Goal: Task Accomplishment & Management: Use online tool/utility

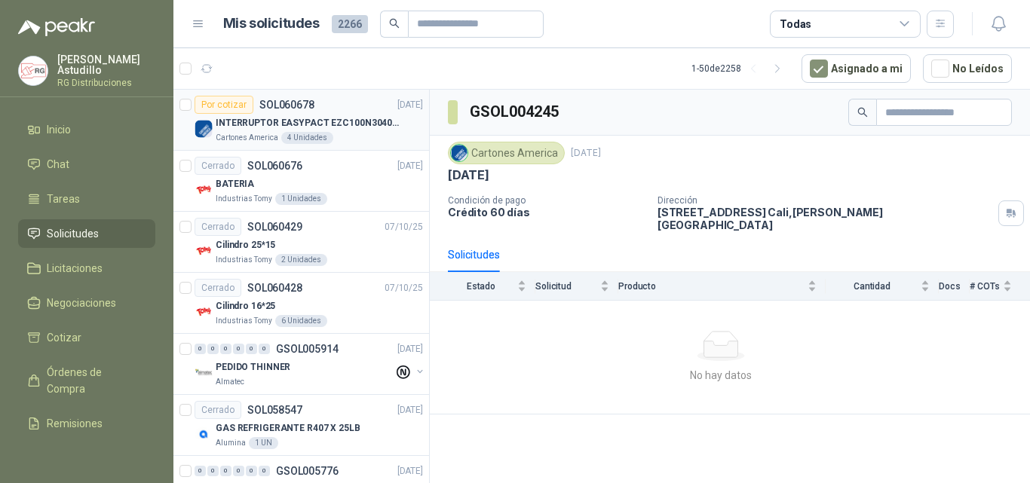
click at [346, 133] on div "Cartones America 4 Unidades" at bounding box center [319, 138] width 207 height 12
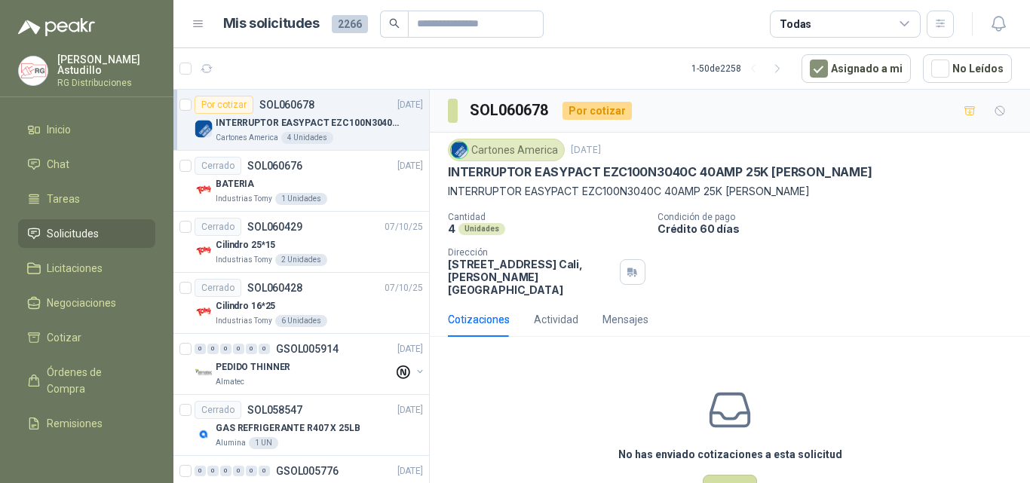
scroll to position [41, 0]
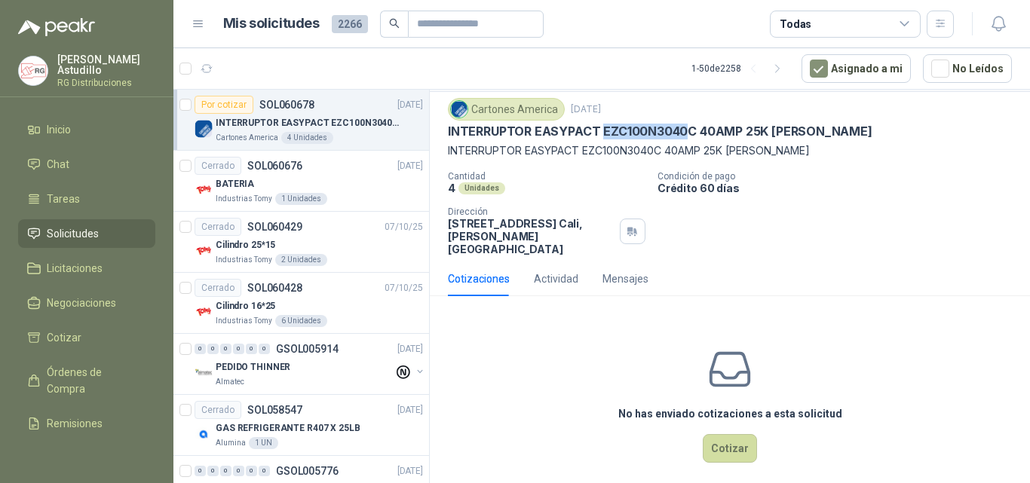
drag, startPoint x: 602, startPoint y: 127, endPoint x: 690, endPoint y: 129, distance: 87.5
click at [690, 129] on p "INTERRUPTOR EASYPACT EZC100N3040C 40AMP 25K [PERSON_NAME]" at bounding box center [660, 132] width 424 height 16
drag, startPoint x: 692, startPoint y: 130, endPoint x: 603, endPoint y: 125, distance: 89.1
click at [603, 125] on p "INTERRUPTOR EASYPACT EZC100N3040C 40AMP 25K [PERSON_NAME]" at bounding box center [660, 132] width 424 height 16
copy p "EZC100N3040C"
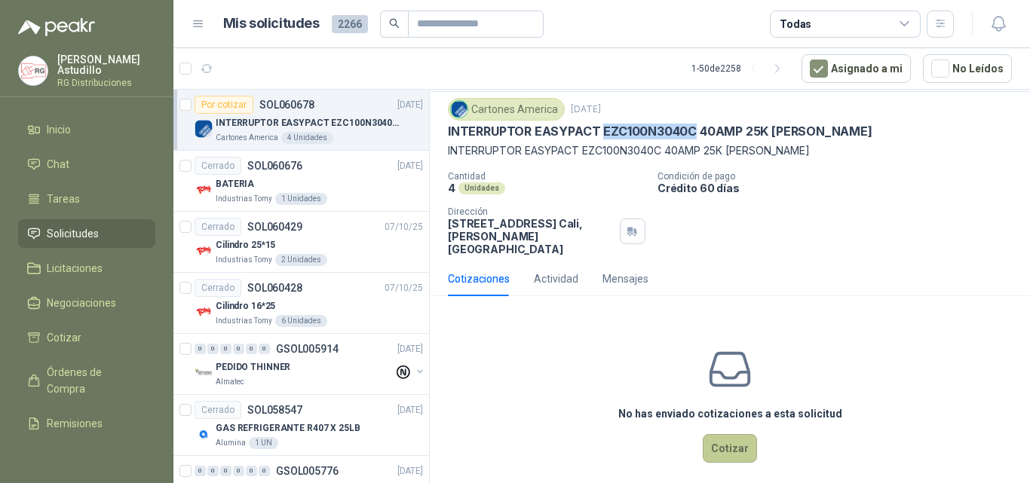
click at [739, 434] on button "Cotizar" at bounding box center [730, 448] width 54 height 29
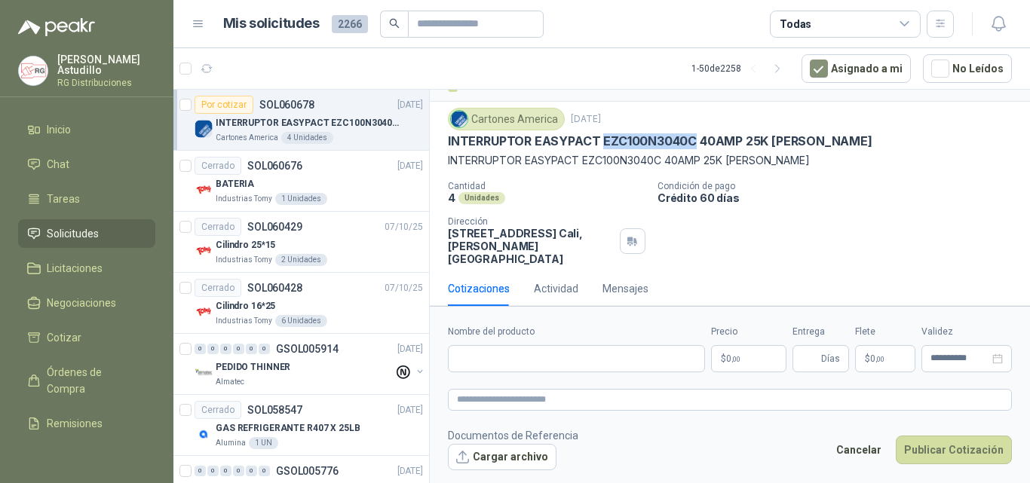
scroll to position [30, 0]
click at [523, 363] on input "Nombre del producto" at bounding box center [576, 358] width 257 height 27
click at [562, 361] on input "Nombre del producto" at bounding box center [576, 358] width 257 height 27
paste input "**********"
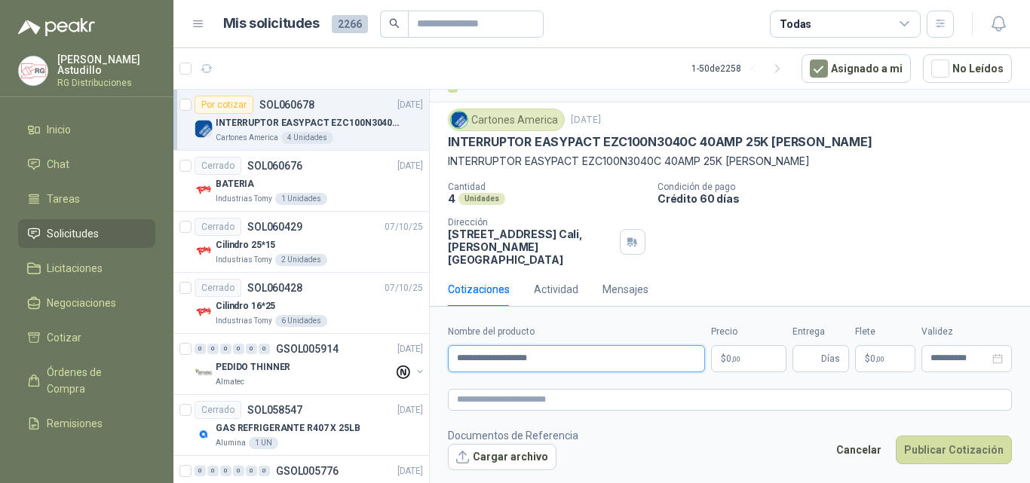
type input "**********"
click at [742, 363] on p "$ 0 ,00" at bounding box center [748, 358] width 75 height 27
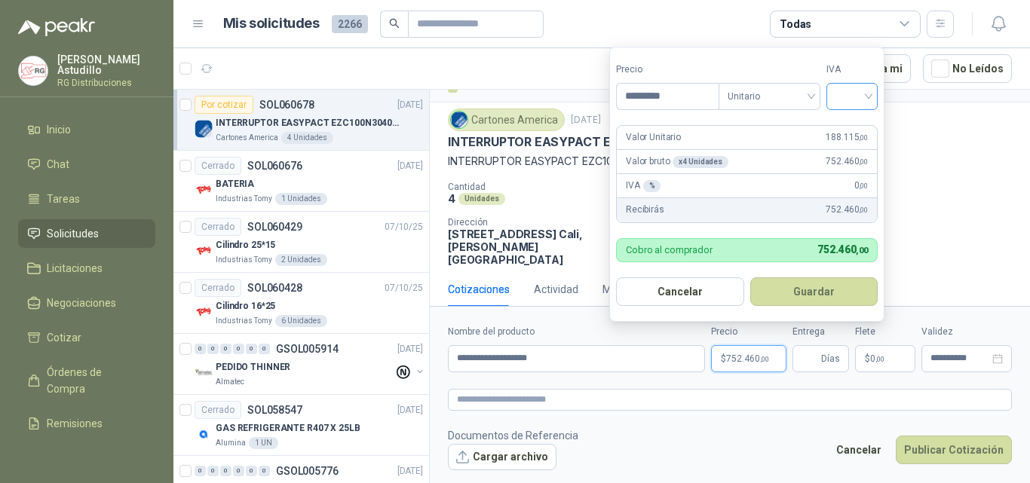
type input "*********"
click at [859, 93] on input "search" at bounding box center [851, 95] width 33 height 23
click at [859, 119] on div "19%" at bounding box center [855, 127] width 28 height 17
click at [810, 290] on button "Guardar" at bounding box center [817, 291] width 130 height 29
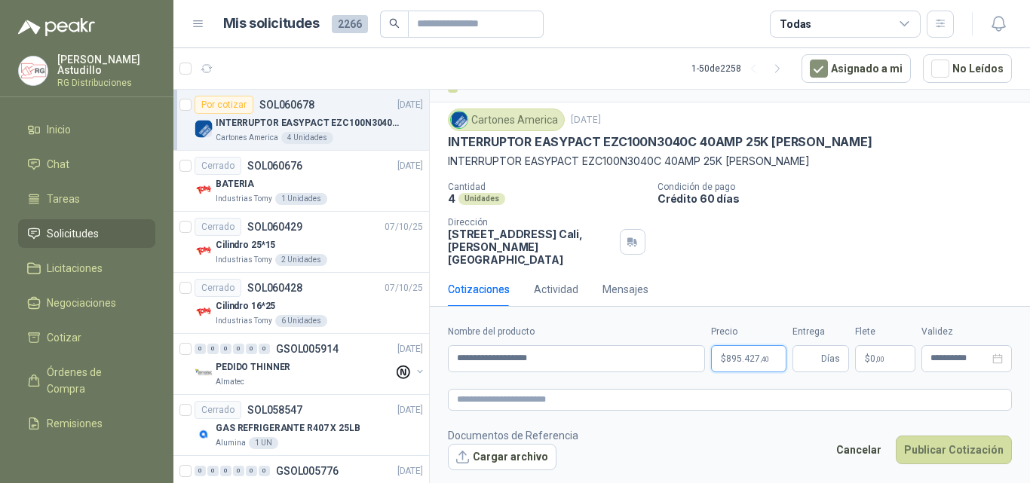
click at [771, 359] on p "$ 895.427 ,40" at bounding box center [748, 358] width 75 height 27
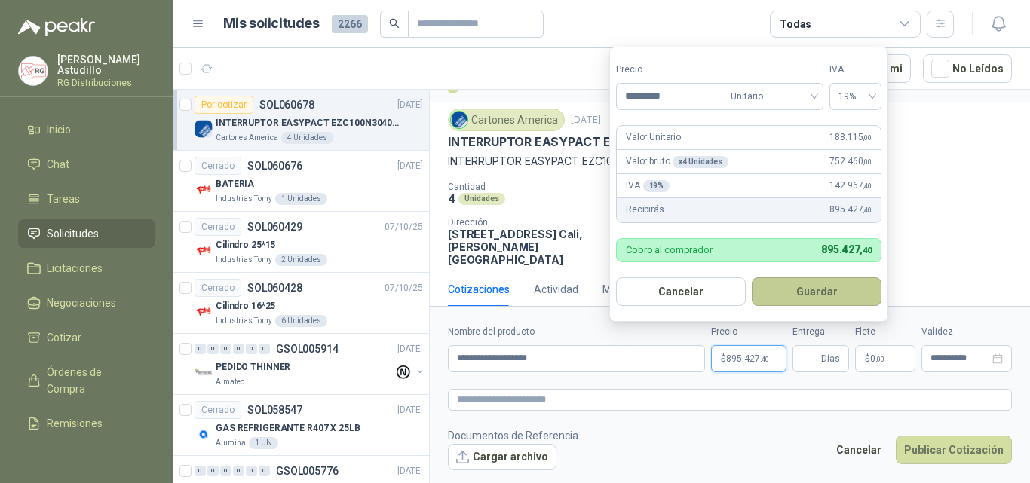
click at [822, 287] on button "Guardar" at bounding box center [817, 291] width 130 height 29
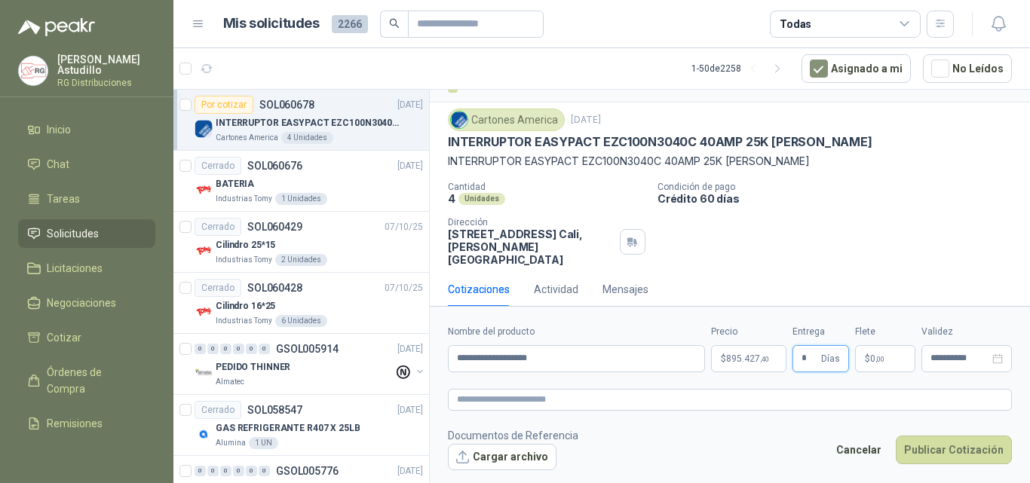
type input "*"
click at [948, 446] on button "Publicar Cotización" at bounding box center [953, 450] width 116 height 29
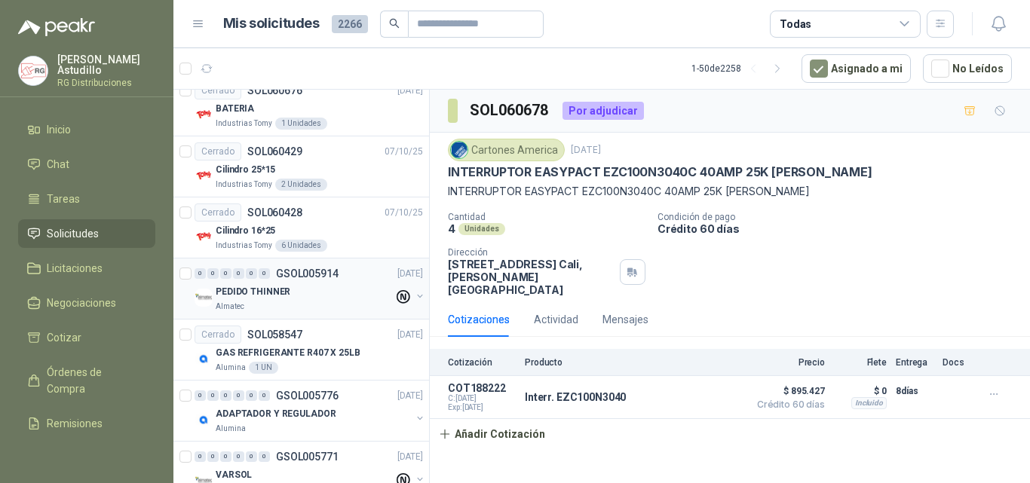
scroll to position [0, 0]
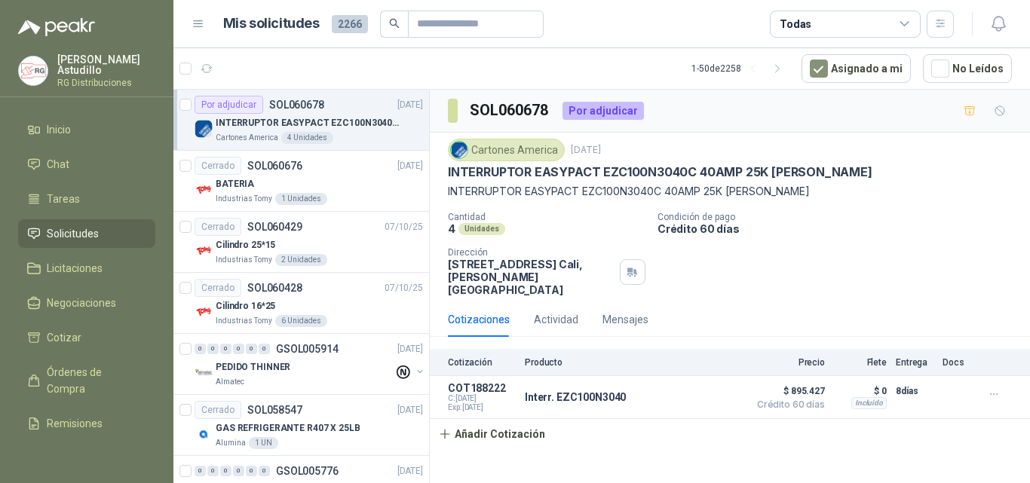
click at [352, 140] on div "Cartones America 4 Unidades" at bounding box center [319, 138] width 207 height 12
click at [372, 175] on div "BATERIA" at bounding box center [319, 184] width 207 height 18
click at [372, 172] on div "Cerrado SOL060676 [DATE]" at bounding box center [308, 166] width 228 height 18
